Goal: Contribute content: Add original content to the website for others to see

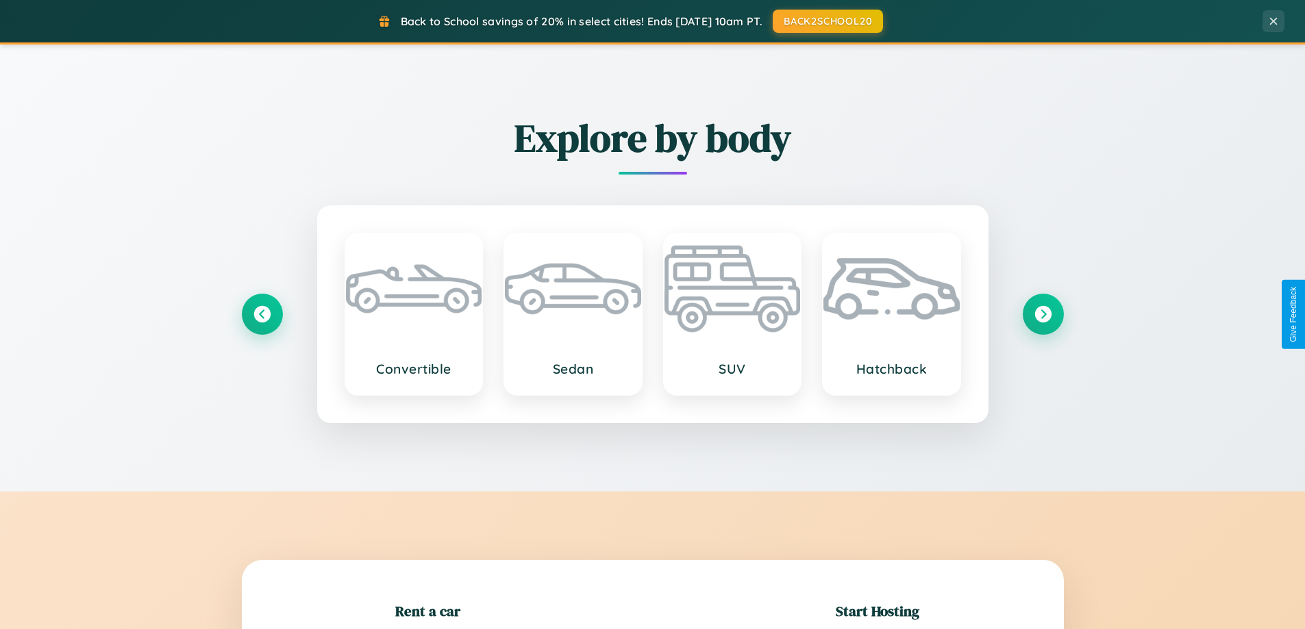
scroll to position [296, 0]
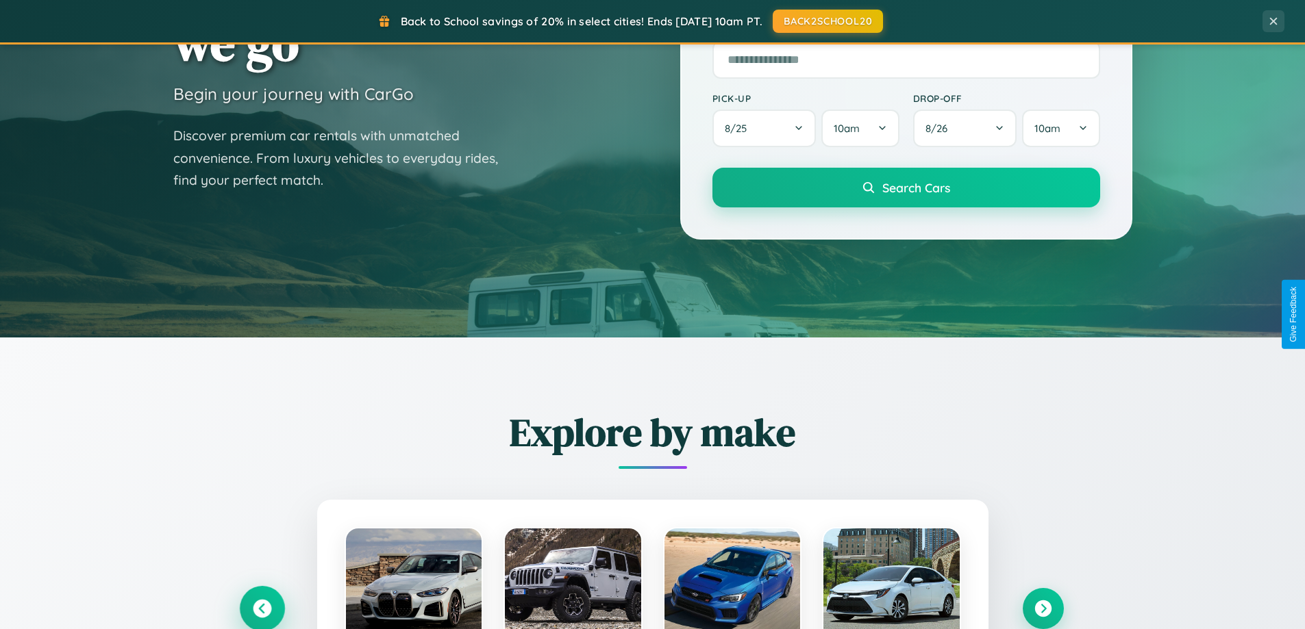
click at [262, 609] on icon at bounding box center [262, 609] width 18 height 18
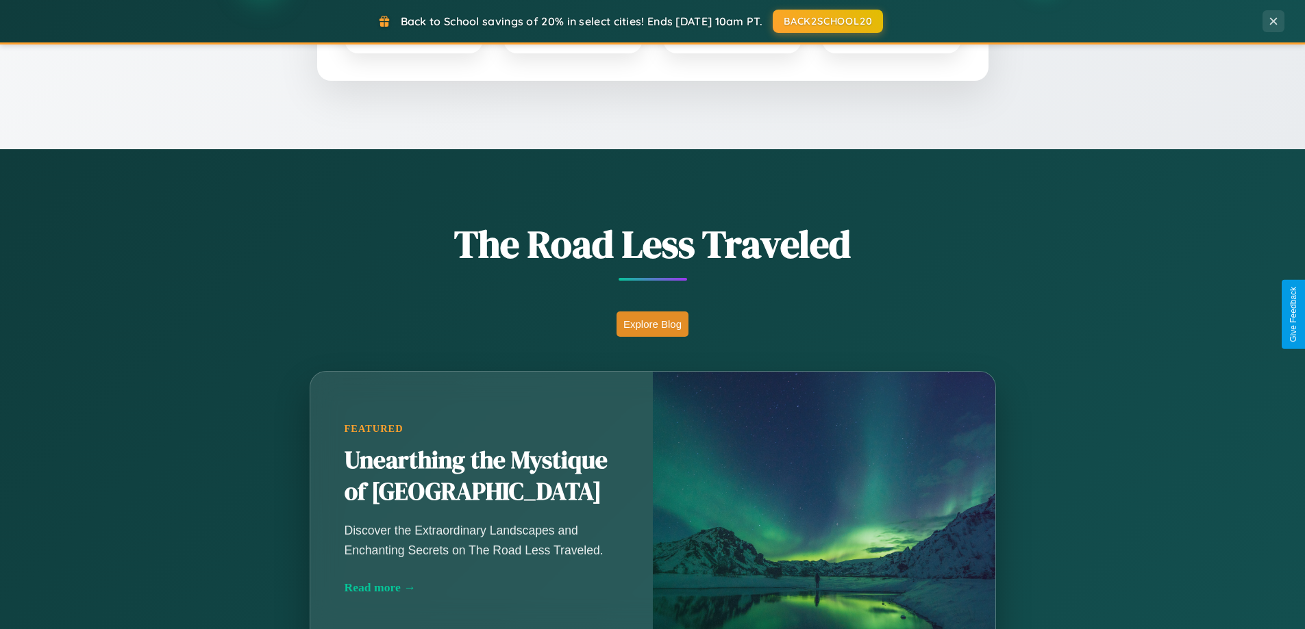
scroll to position [943, 0]
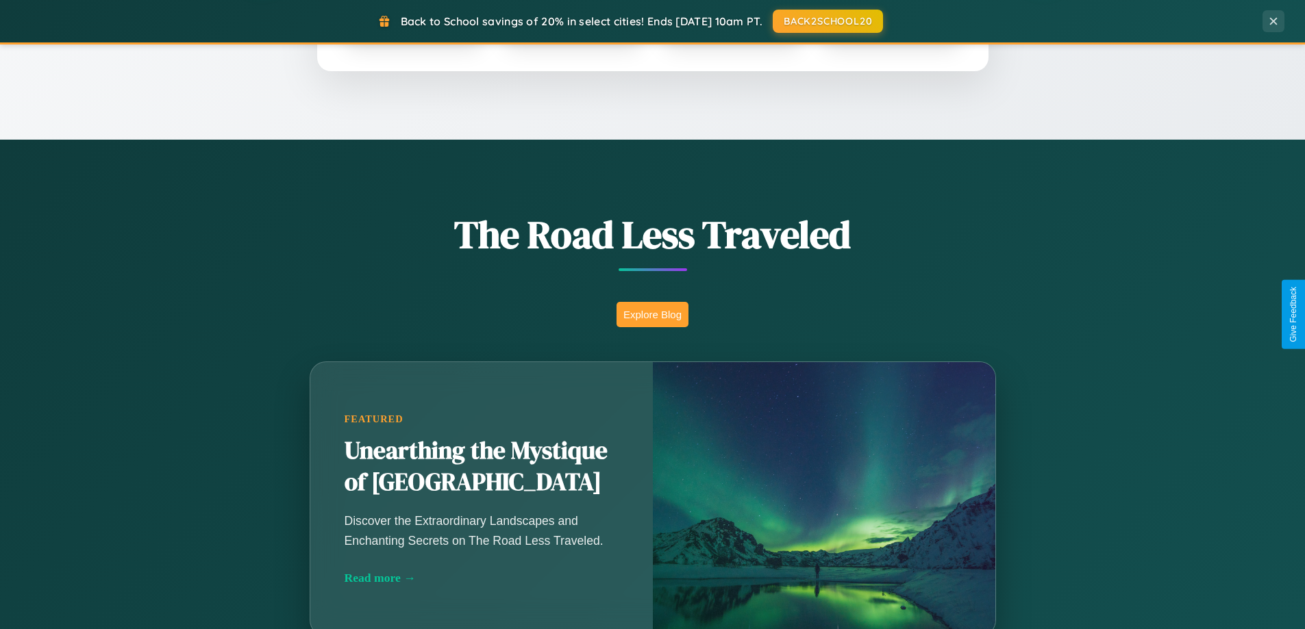
click at [652, 314] on button "Explore Blog" at bounding box center [652, 314] width 72 height 25
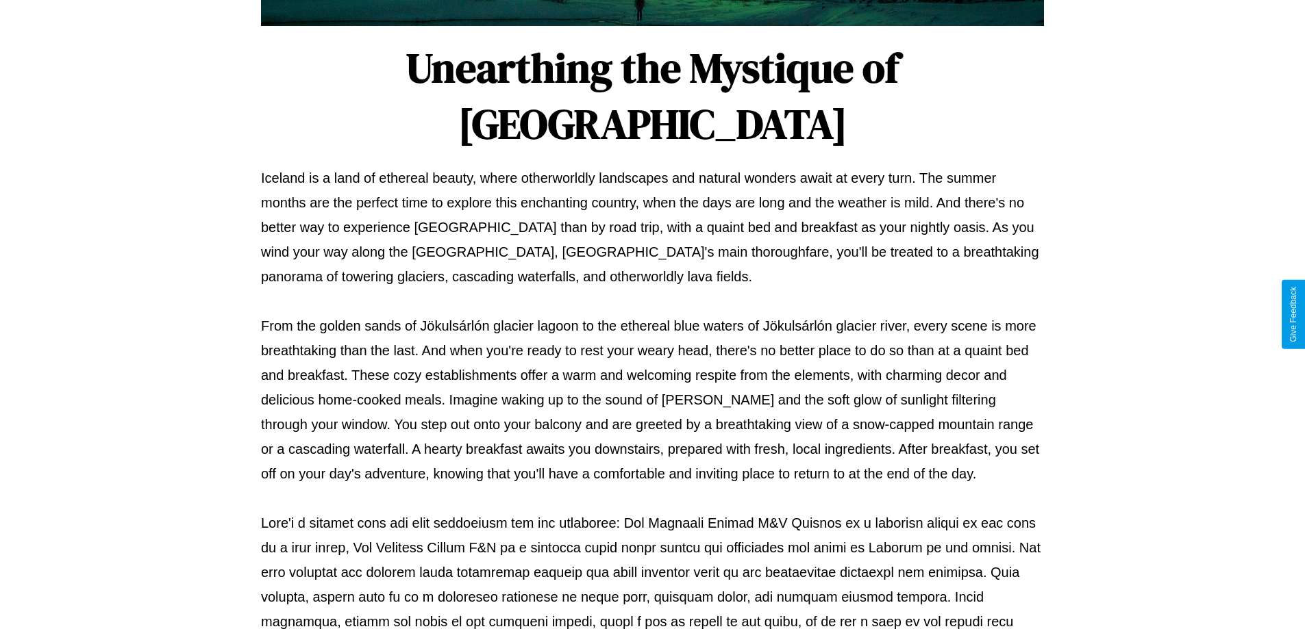
scroll to position [443, 0]
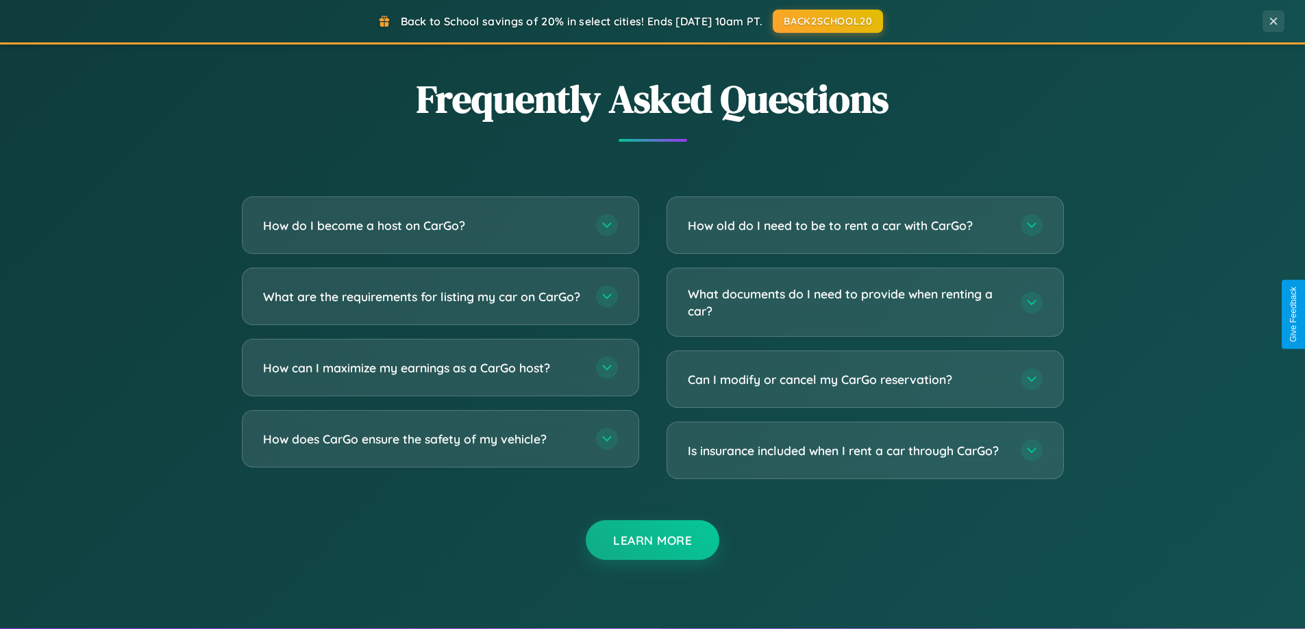
scroll to position [2636, 0]
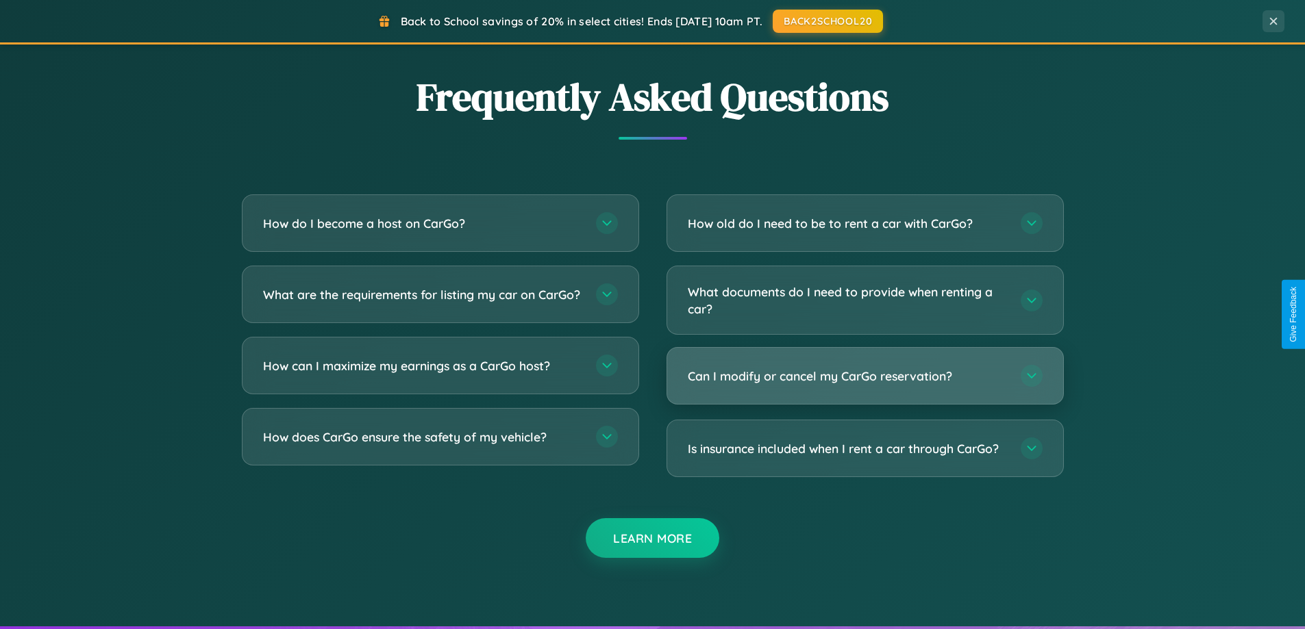
click at [864, 376] on h3 "Can I modify or cancel my CarGo reservation?" at bounding box center [847, 376] width 319 height 17
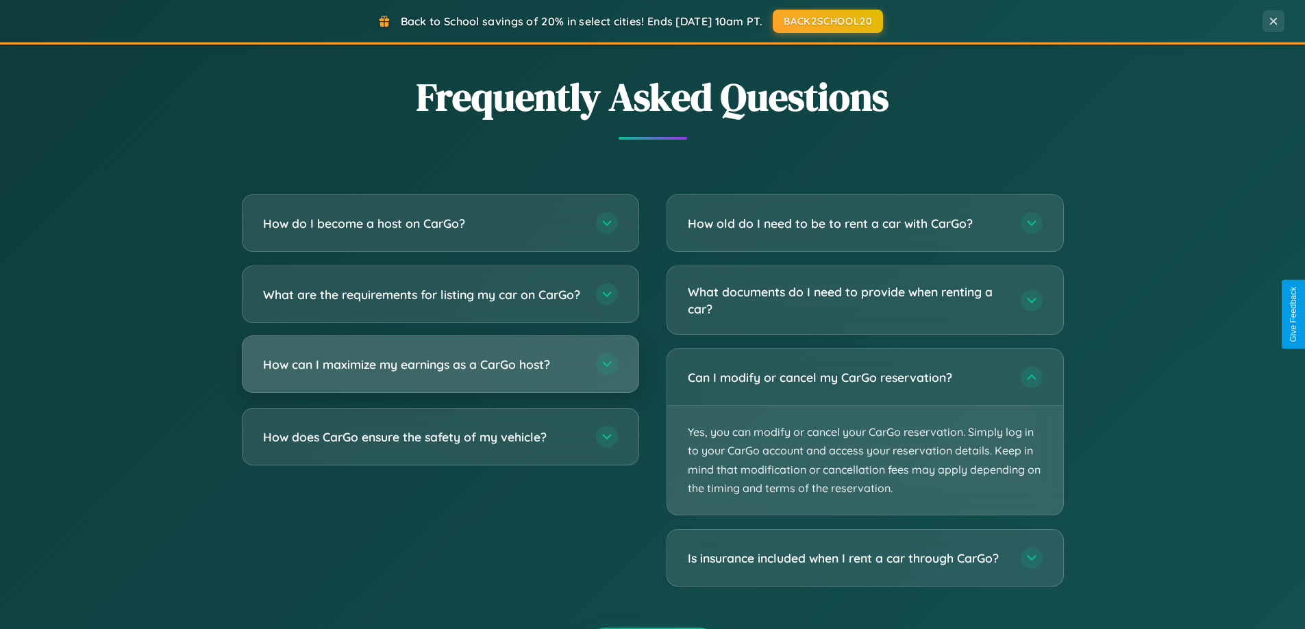
click at [440, 373] on h3 "How can I maximize my earnings as a CarGo host?" at bounding box center [422, 364] width 319 height 17
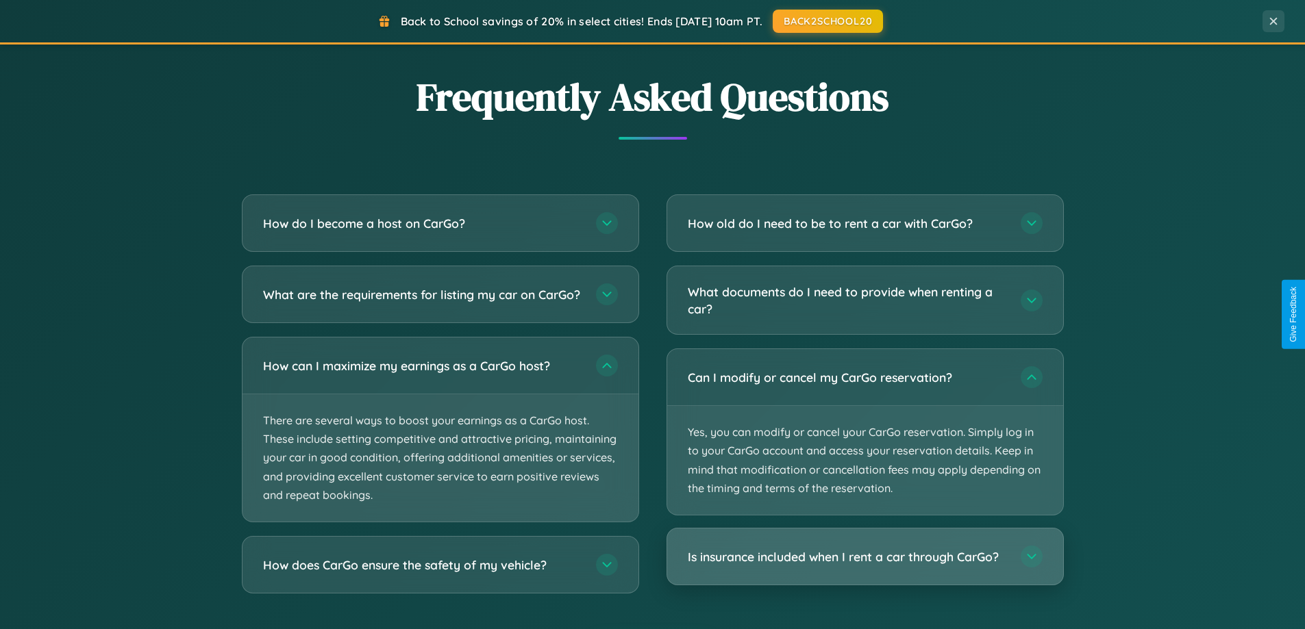
click at [864, 558] on h3 "Is insurance included when I rent a car through CarGo?" at bounding box center [847, 557] width 319 height 17
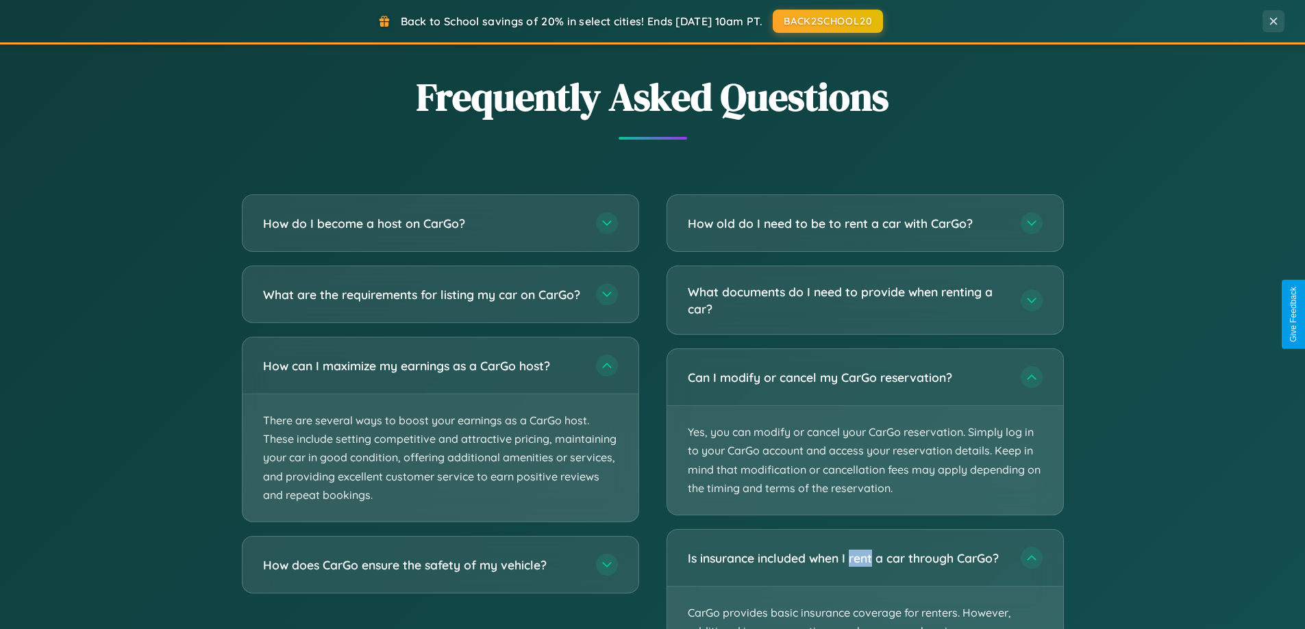
scroll to position [0, 0]
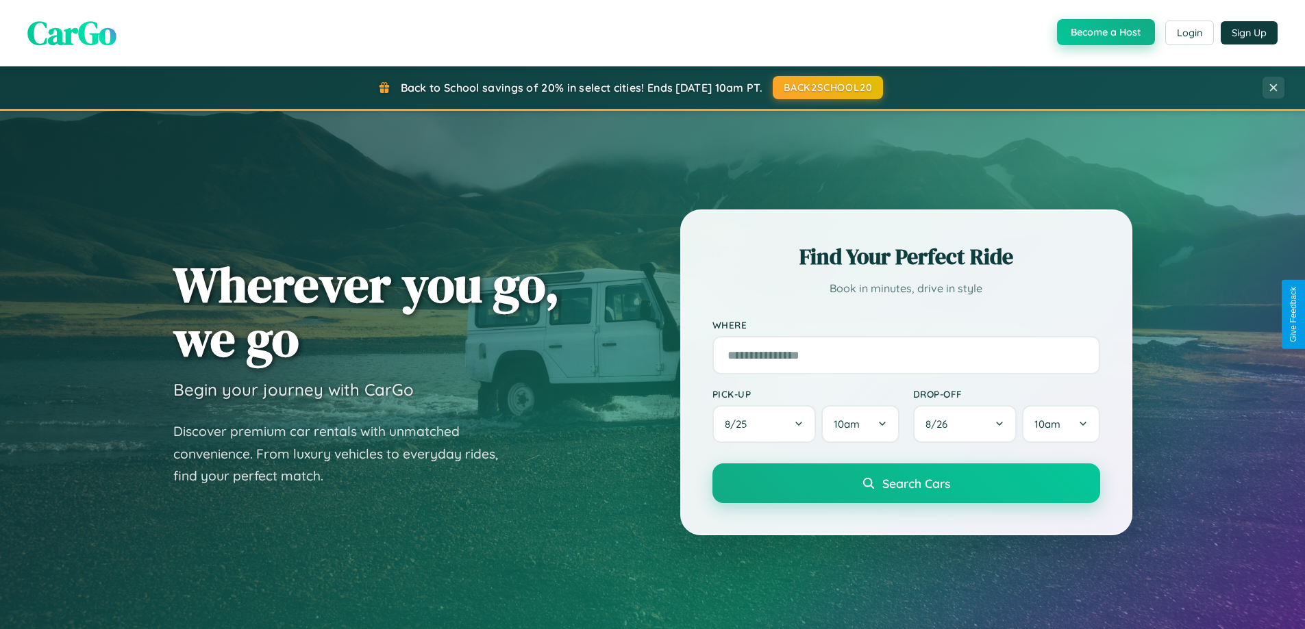
click at [1104, 32] on button "Become a Host" at bounding box center [1106, 32] width 98 height 26
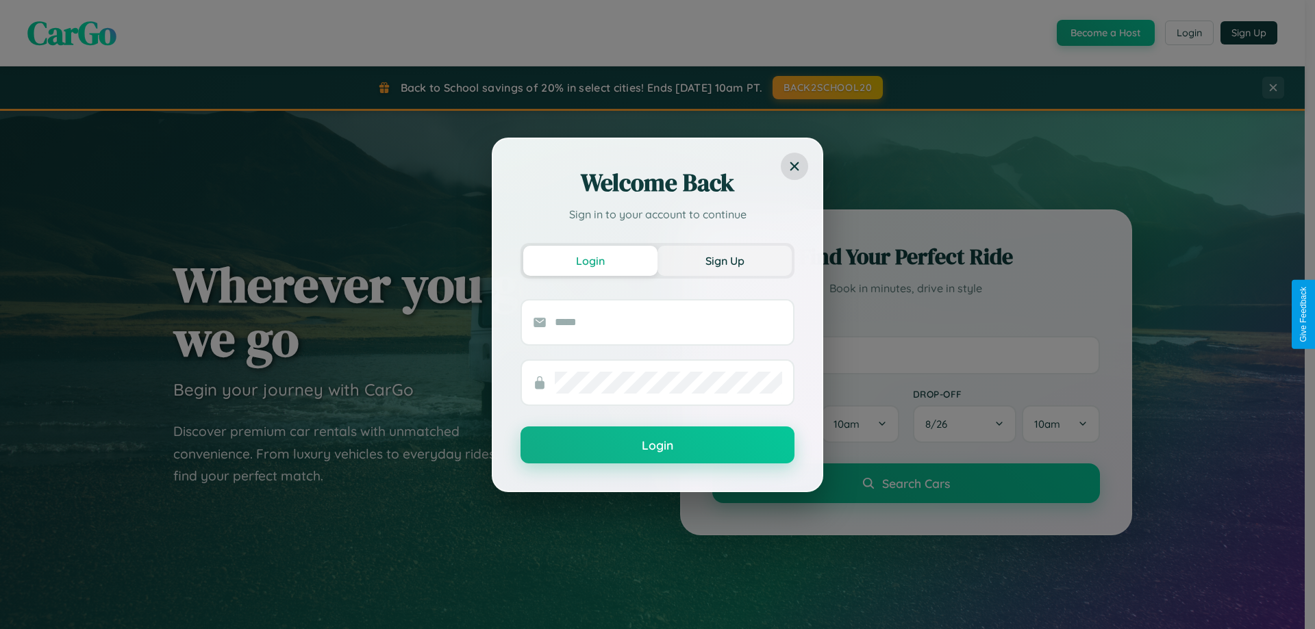
click at [725, 260] on button "Sign Up" at bounding box center [725, 261] width 134 height 30
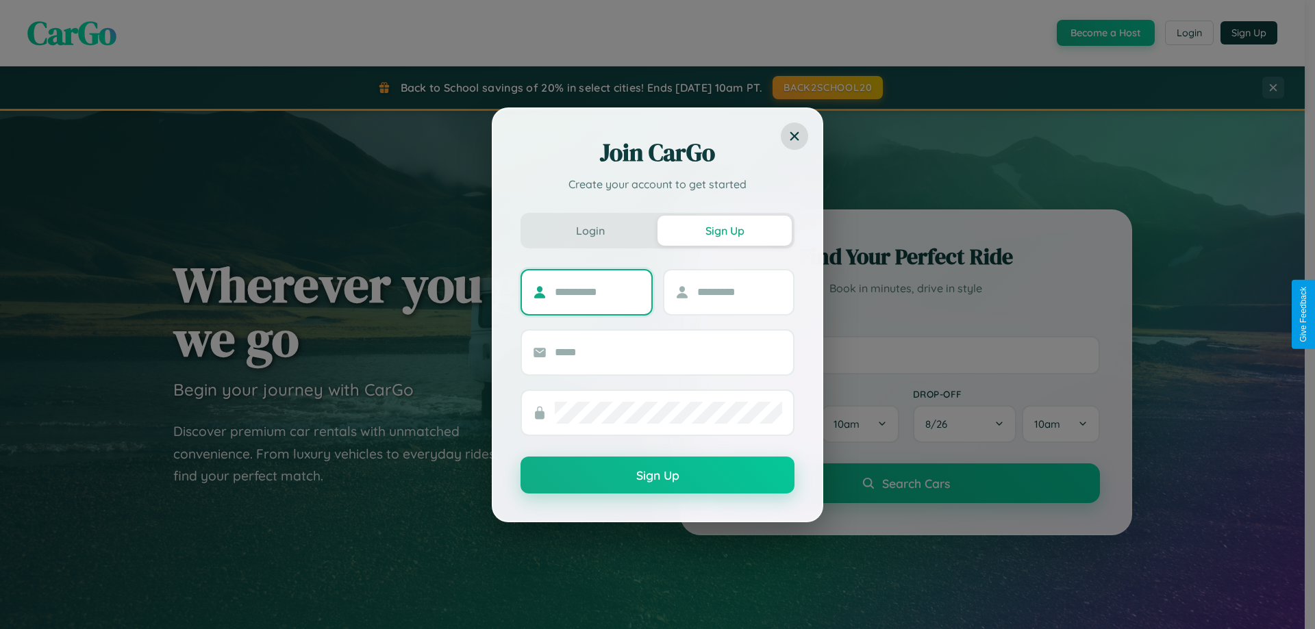
click at [597, 292] on input "text" at bounding box center [598, 293] width 86 height 22
type input "*****"
click at [739, 292] on input "text" at bounding box center [740, 293] width 86 height 22
type input "*****"
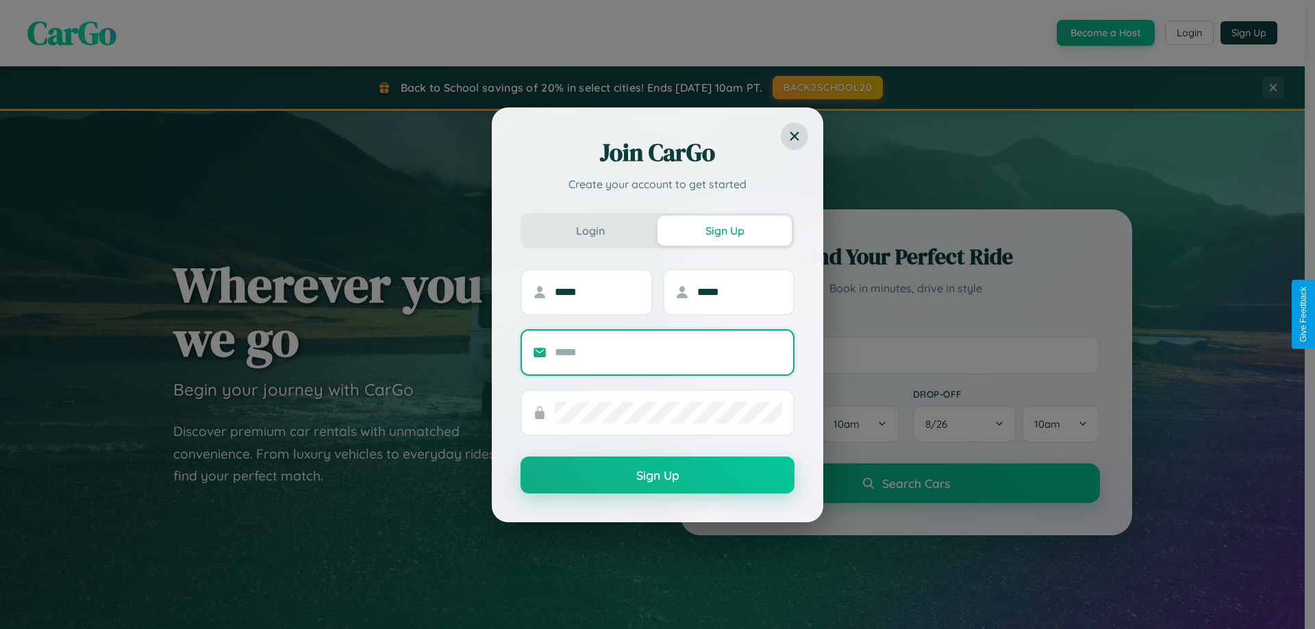
click at [669, 352] on input "text" at bounding box center [668, 353] width 227 height 22
type input "**********"
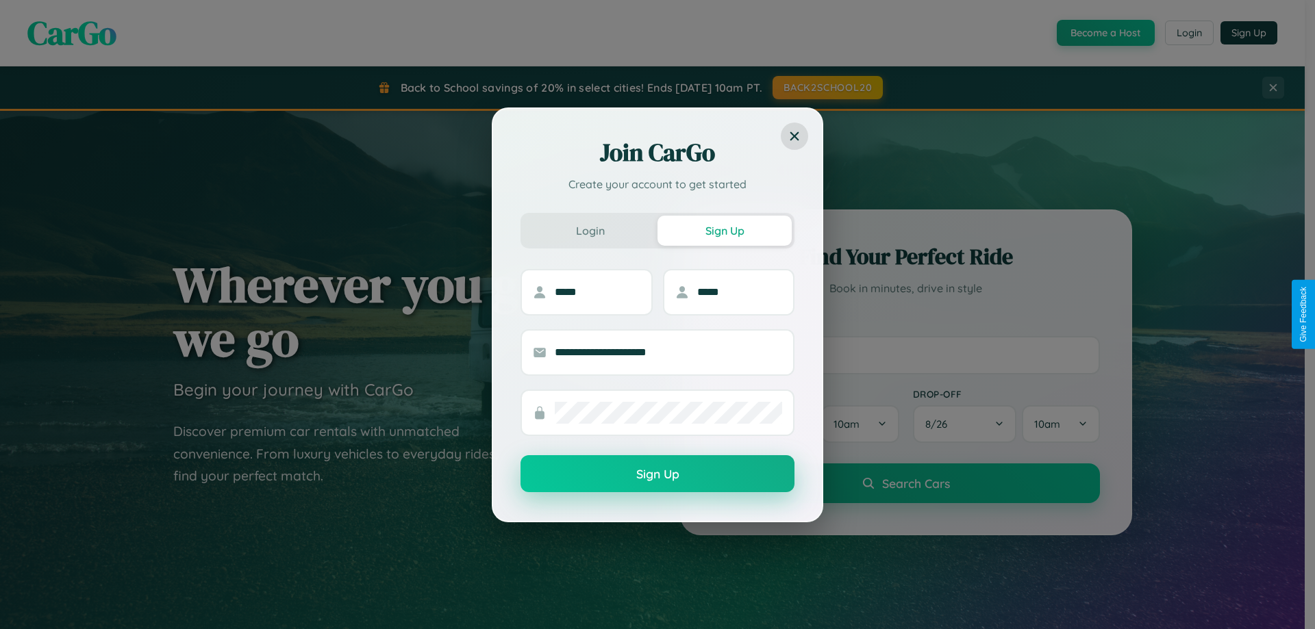
click at [658, 475] on button "Sign Up" at bounding box center [658, 473] width 274 height 37
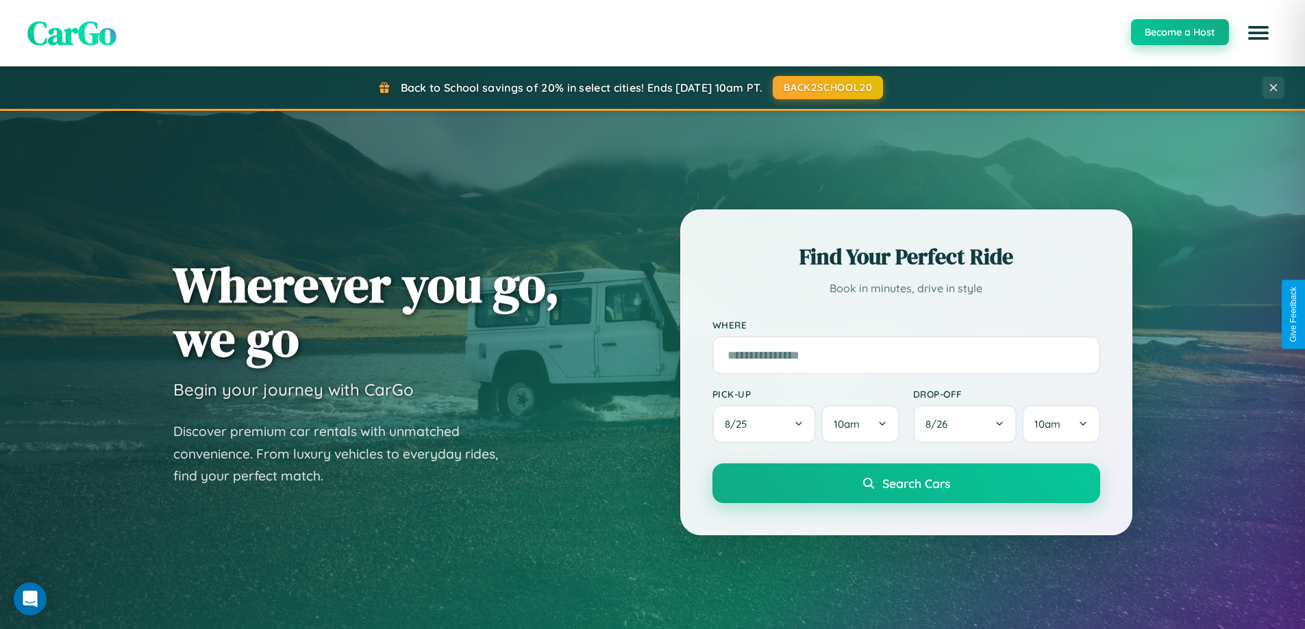
click at [1179, 32] on button "Become a Host" at bounding box center [1180, 32] width 98 height 26
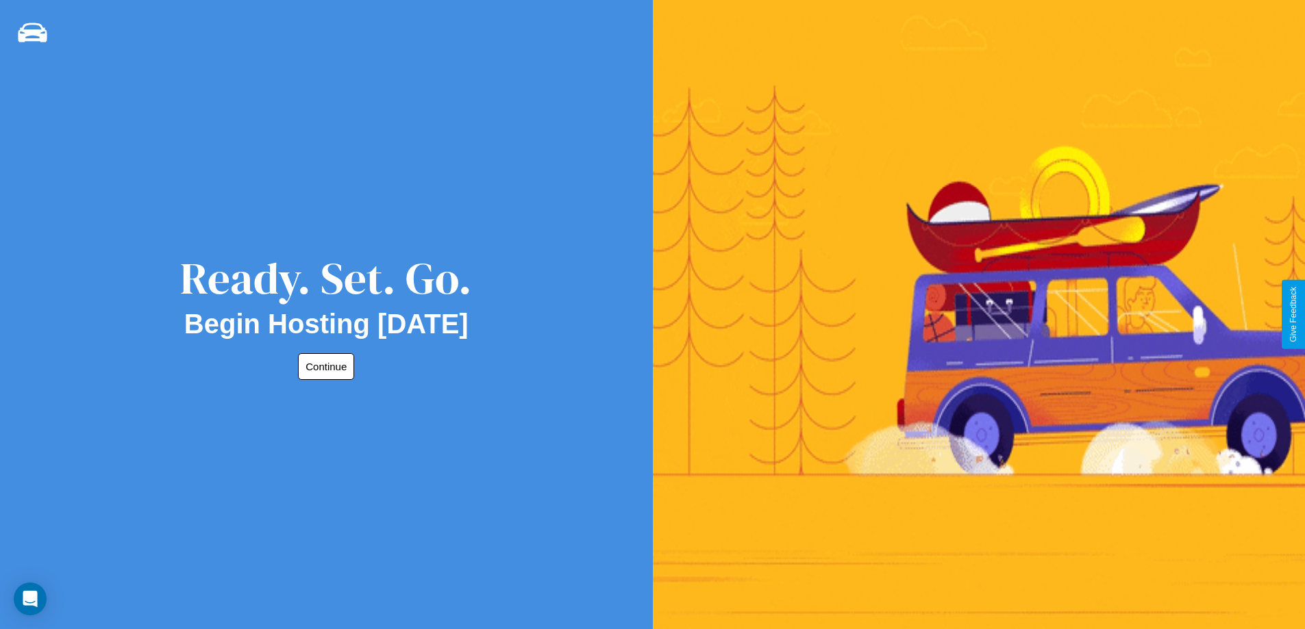
click at [323, 366] on button "Continue" at bounding box center [326, 366] width 56 height 27
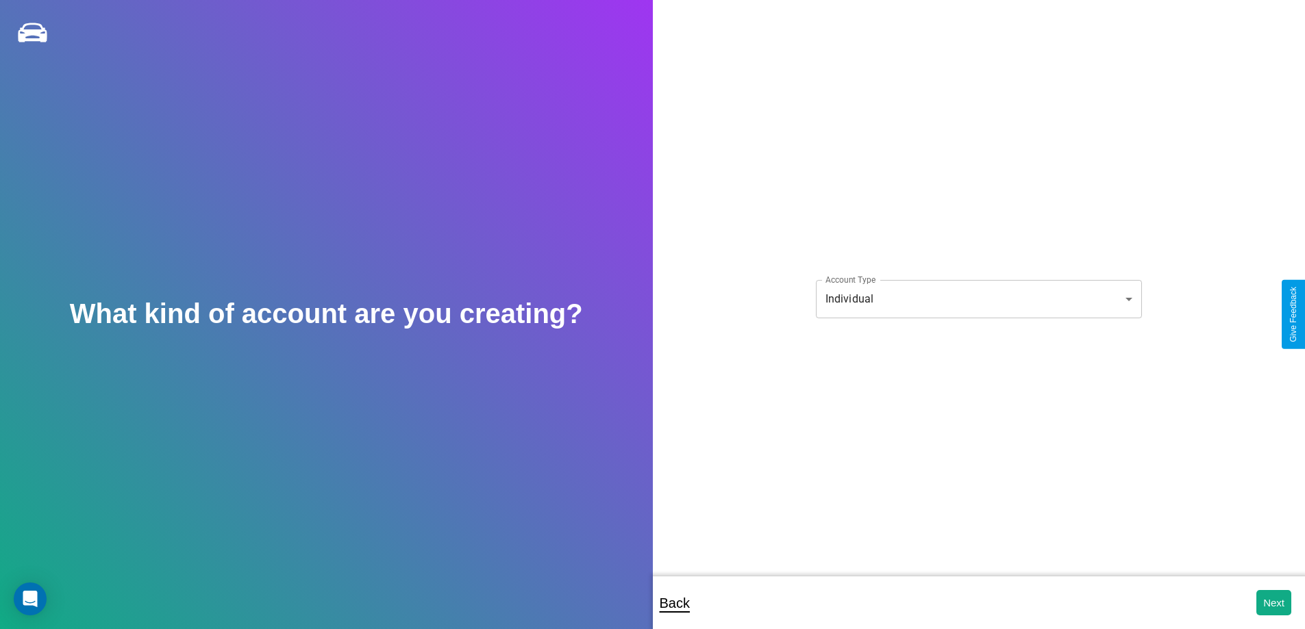
click at [978, 299] on body "**********" at bounding box center [652, 324] width 1305 height 648
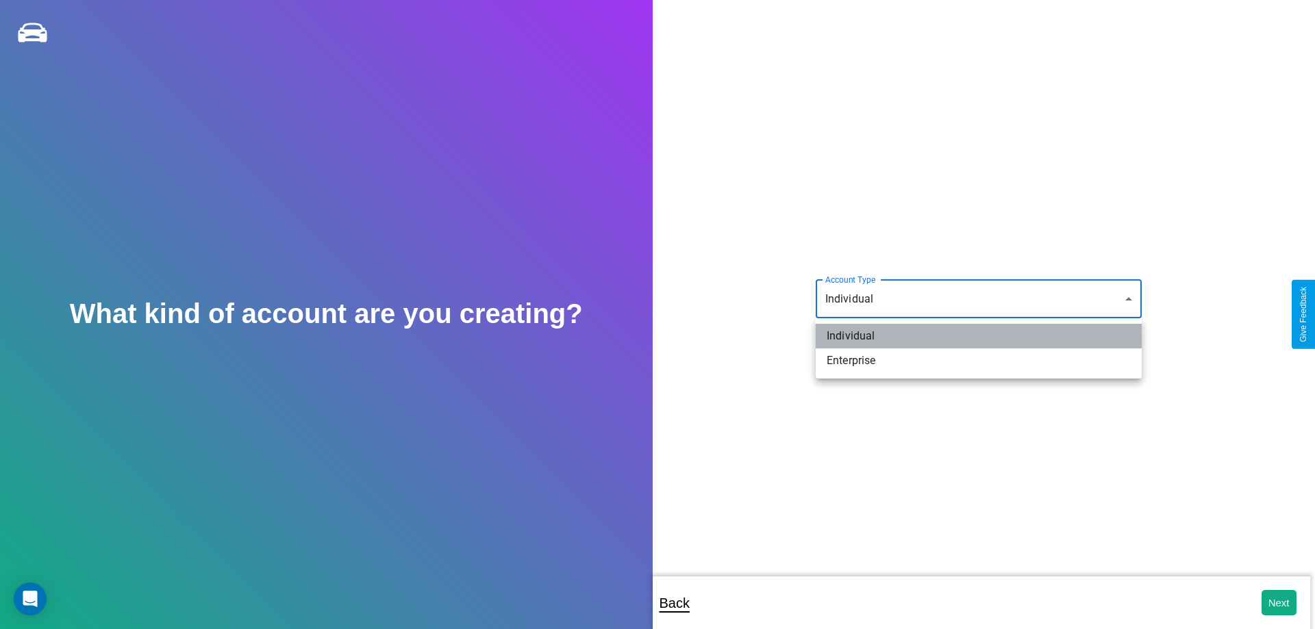
click at [979, 336] on li "Individual" at bounding box center [979, 336] width 326 height 25
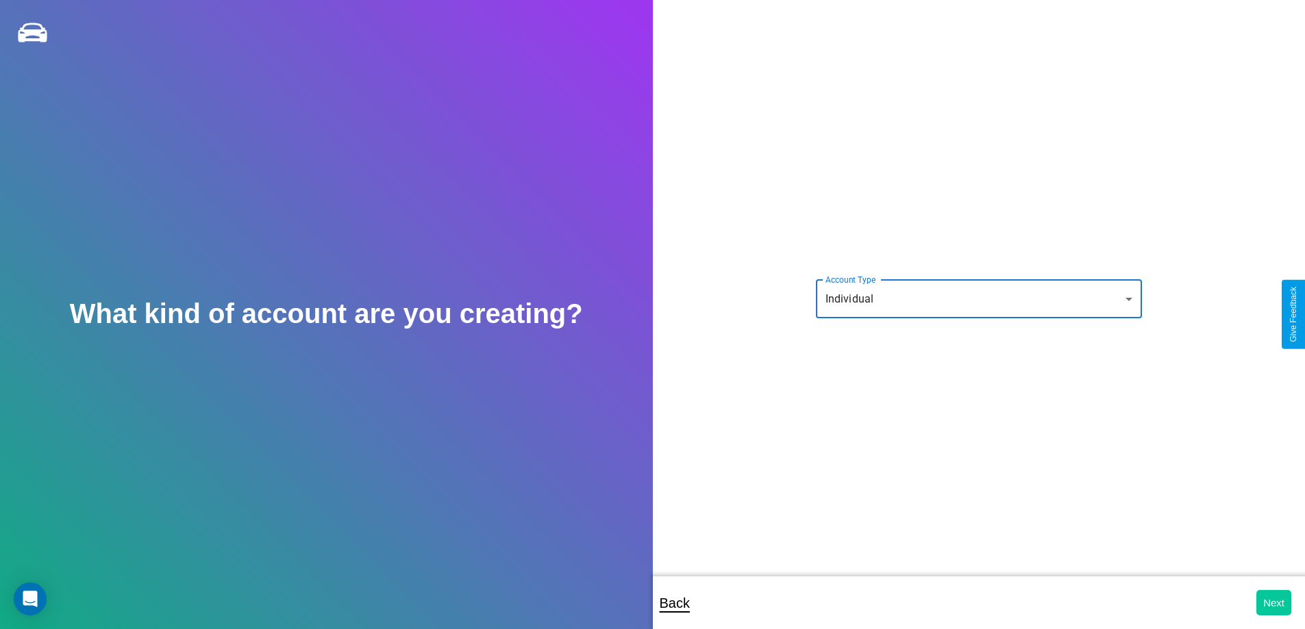
click at [1273, 603] on button "Next" at bounding box center [1273, 602] width 35 height 25
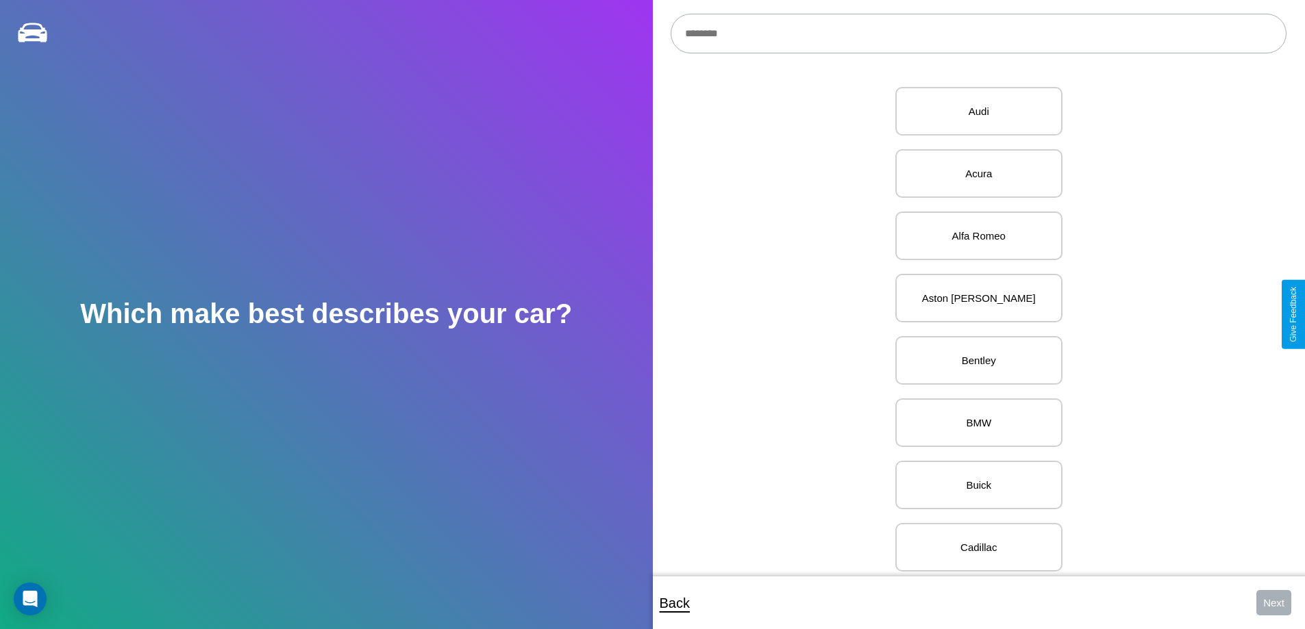
click at [978, 34] on input "text" at bounding box center [979, 34] width 616 height 40
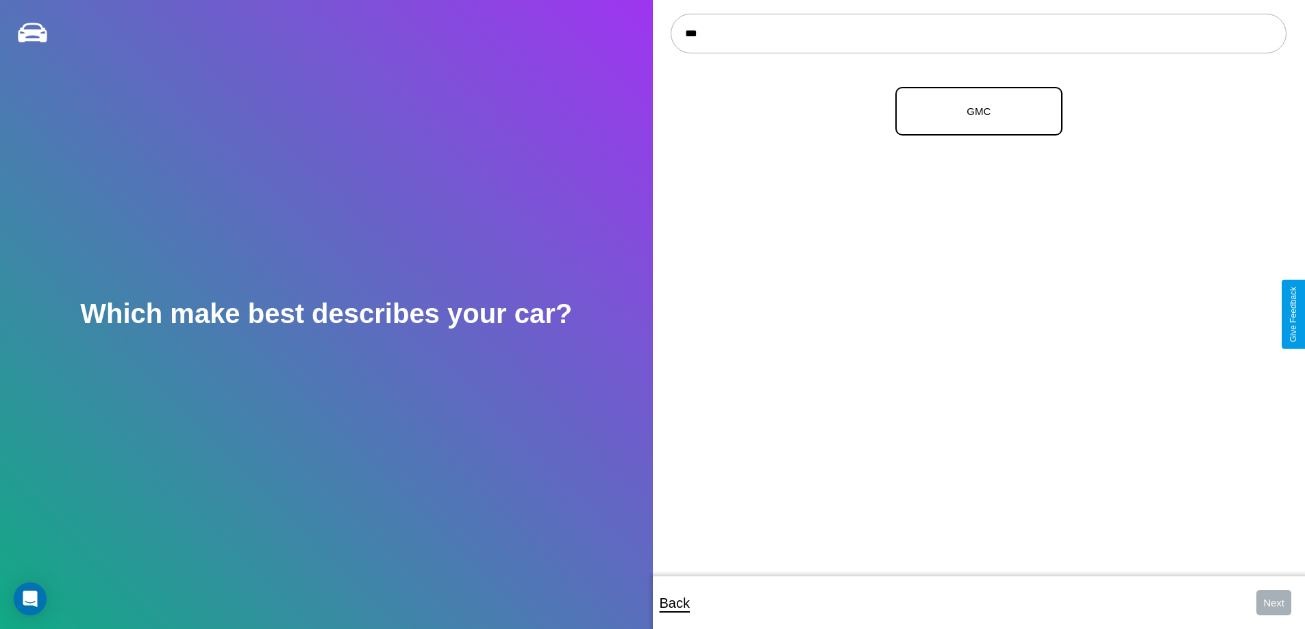
type input "***"
click at [973, 112] on p "GMC" at bounding box center [978, 111] width 137 height 18
click at [1273, 603] on button "Next" at bounding box center [1273, 602] width 35 height 25
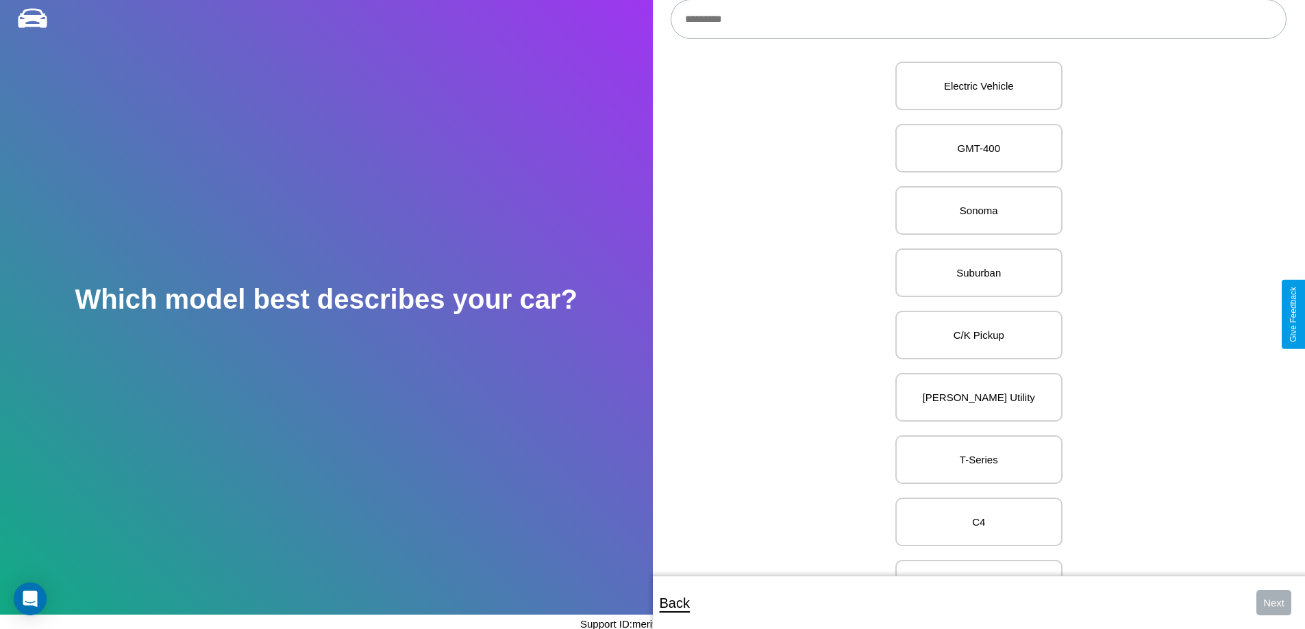
scroll to position [656, 0]
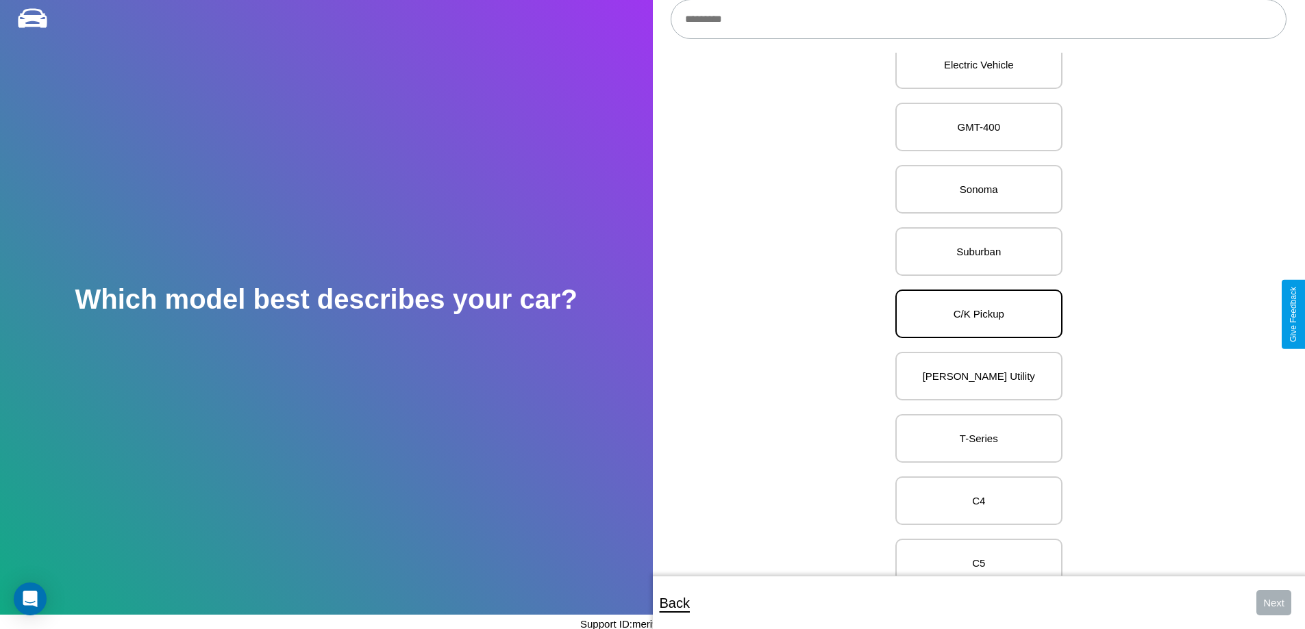
click at [973, 314] on p "C/K Pickup" at bounding box center [978, 314] width 137 height 18
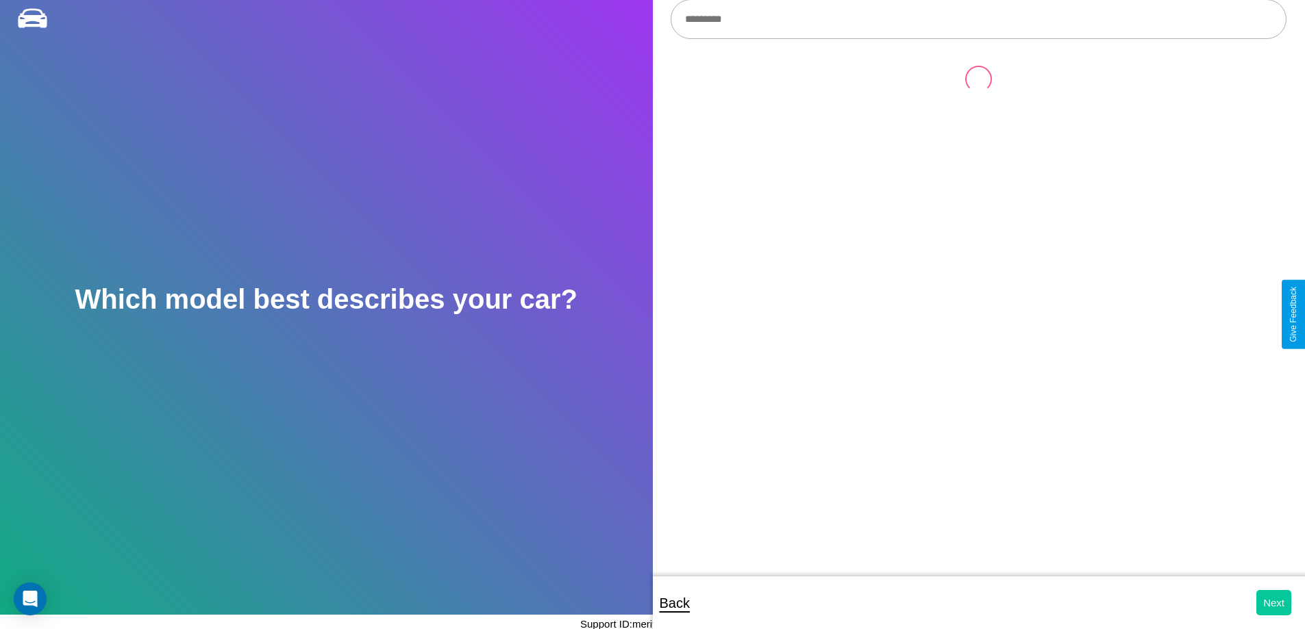
scroll to position [0, 0]
click at [1273, 603] on button "Next" at bounding box center [1273, 602] width 35 height 25
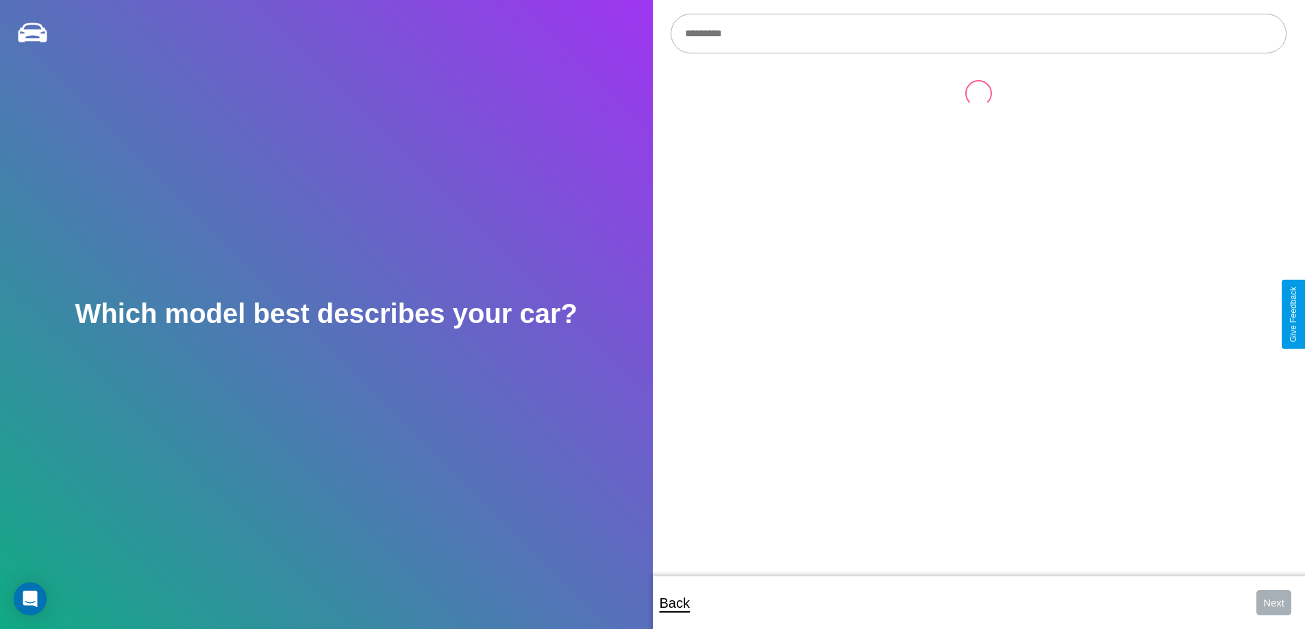
scroll to position [14, 0]
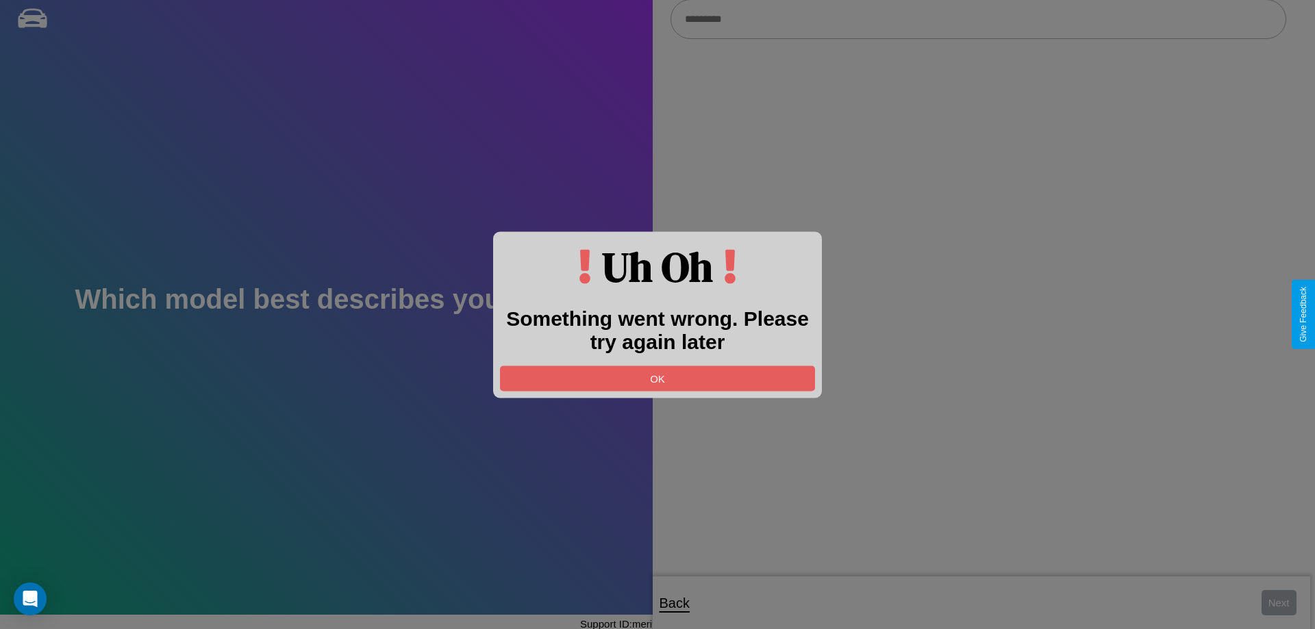
click at [978, 20] on div at bounding box center [657, 314] width 1315 height 629
